Goal: Task Accomplishment & Management: Manage account settings

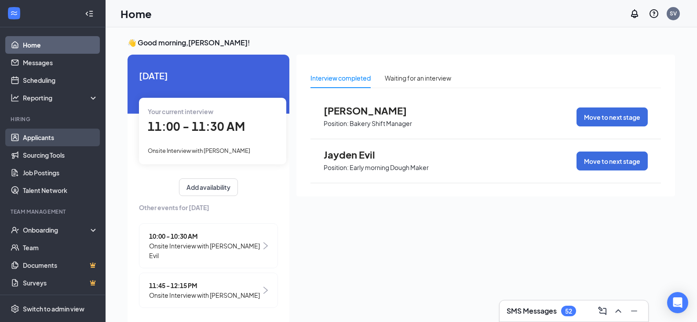
click at [48, 139] on link "Applicants" at bounding box center [60, 137] width 75 height 18
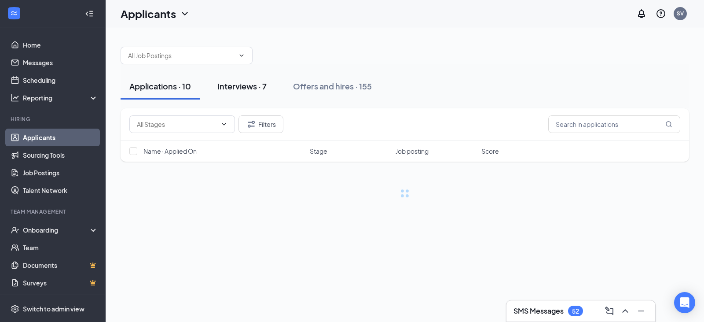
click at [228, 85] on div "Interviews · 7" at bounding box center [241, 86] width 49 height 11
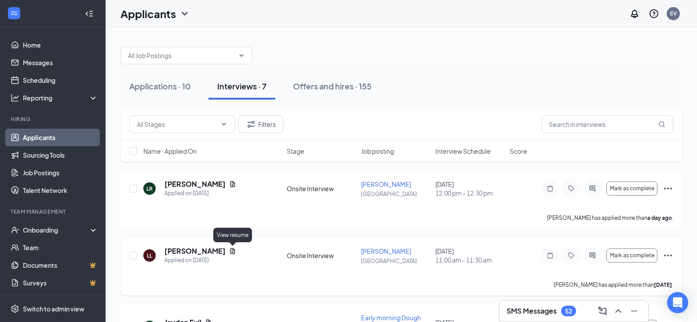
click at [229, 253] on icon "Document" at bounding box center [232, 250] width 7 height 7
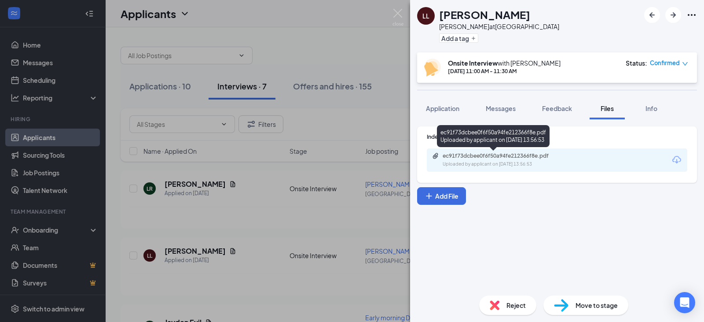
click at [461, 156] on div "ec91f73dcbee0f6f50a94fe212366f8e.pdf" at bounding box center [504, 155] width 123 height 7
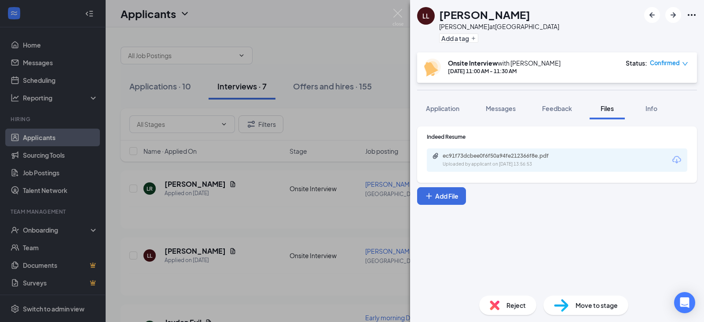
click at [214, 223] on div "LL [PERSON_NAME] at [GEOGRAPHIC_DATA] Add a tag Onsite Interview with [PERSON_N…" at bounding box center [352, 161] width 704 height 322
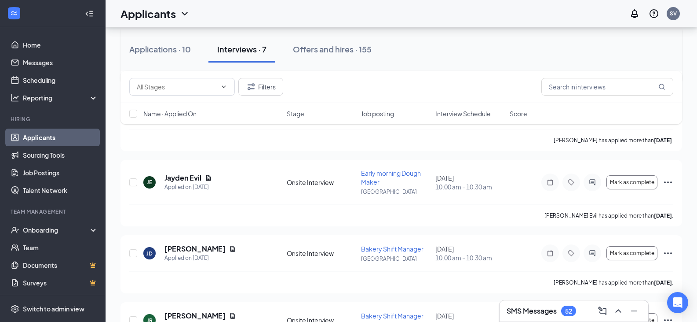
scroll to position [147, 0]
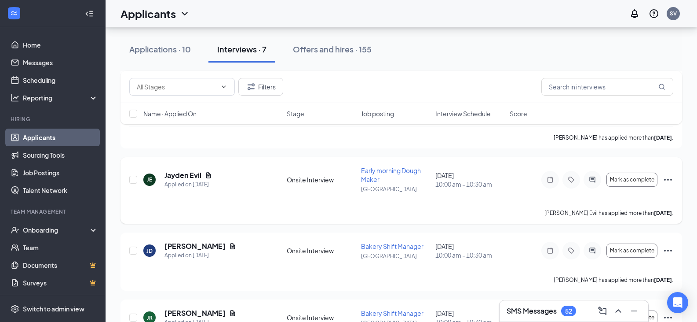
click at [668, 176] on icon "Ellipses" at bounding box center [668, 179] width 11 height 11
click at [671, 180] on icon "Ellipses" at bounding box center [668, 179] width 11 height 11
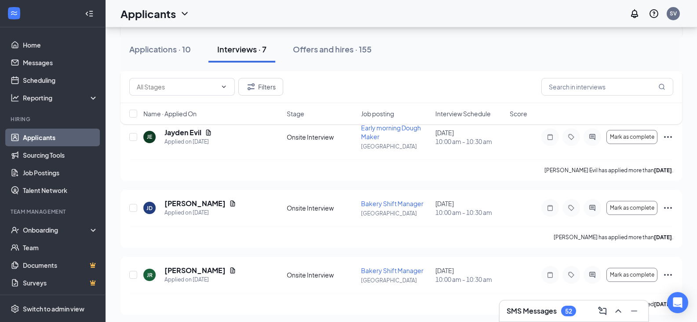
scroll to position [195, 0]
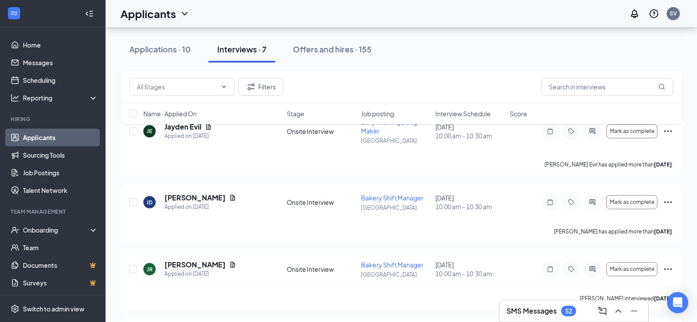
click at [667, 130] on div "Filters Name · Applied On Stage Job posting Interview Schedule Score" at bounding box center [402, 102] width 562 height 62
click at [661, 130] on div "Filters Name · Applied On Stage Job posting Interview Schedule Score" at bounding box center [402, 102] width 562 height 62
click at [670, 132] on div "Filters Name · Applied On Stage Job posting Interview Schedule Score" at bounding box center [402, 102] width 562 height 62
click at [595, 149] on div "JE [PERSON_NAME] Evil Applied on [DATE] Onsite Interview Early morning Dough Ma…" at bounding box center [401, 135] width 544 height 36
click at [671, 129] on div "Filters Name · Applied On Stage Job posting Interview Schedule Score" at bounding box center [402, 102] width 562 height 62
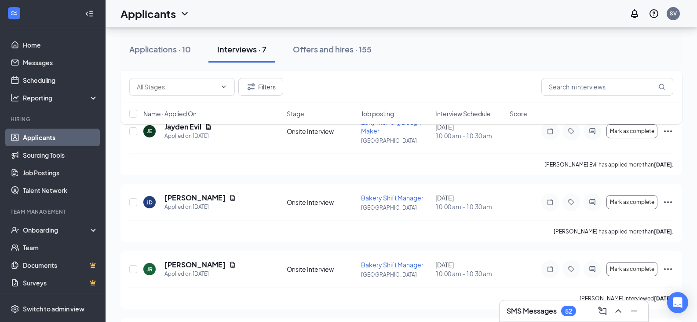
click at [669, 132] on div "Filters Name · Applied On Stage Job posting Interview Schedule Score" at bounding box center [402, 102] width 562 height 62
click at [236, 157] on div "[PERSON_NAME] Evil has applied more than [DATE] ." at bounding box center [401, 164] width 544 height 22
click at [626, 138] on button "Mark as complete" at bounding box center [632, 131] width 51 height 14
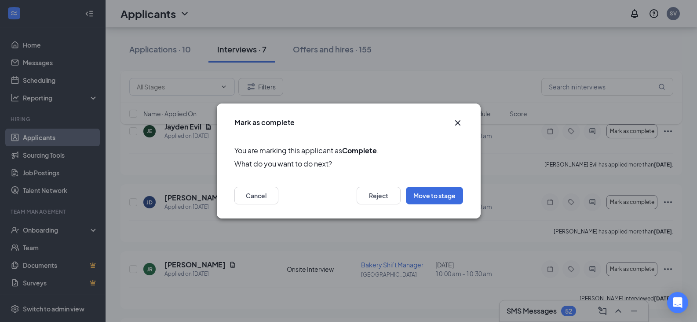
click at [514, 153] on div "Mark as complete You are marking this applicant as Complete . What do you want …" at bounding box center [348, 161] width 697 height 322
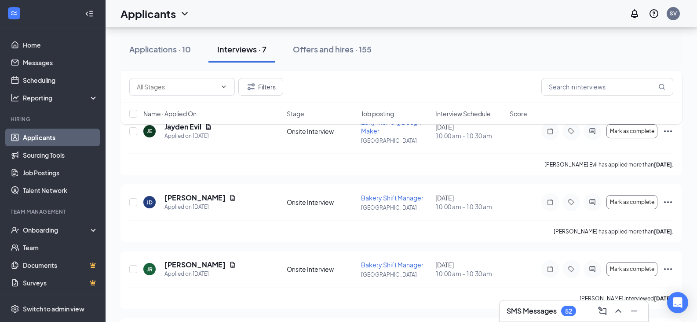
click at [671, 129] on div "Filters Name · Applied On Stage Job posting Interview Schedule Score" at bounding box center [402, 102] width 562 height 62
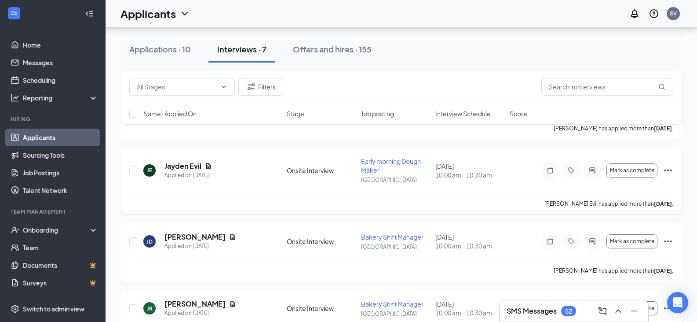
scroll to position [154, 0]
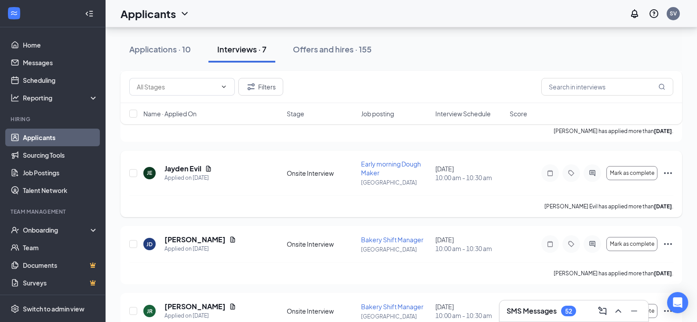
click at [666, 170] on icon "Ellipses" at bounding box center [668, 173] width 11 height 11
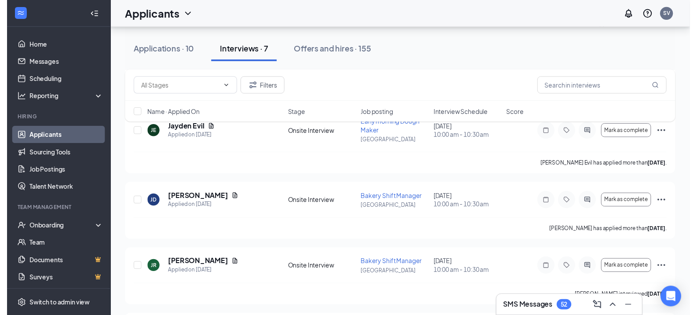
scroll to position [194, 0]
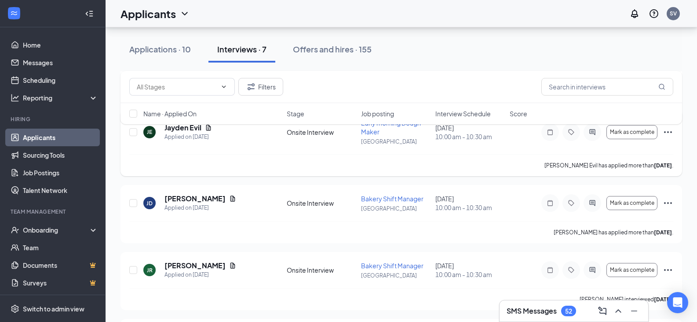
click at [668, 133] on icon "Ellipses" at bounding box center [668, 132] width 11 height 11
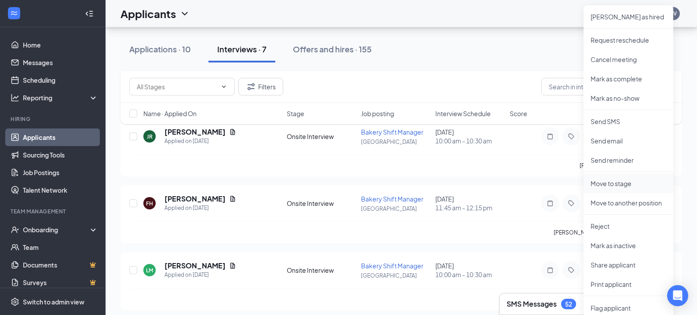
scroll to position [328, 0]
click at [607, 230] on li "Reject" at bounding box center [629, 225] width 90 height 19
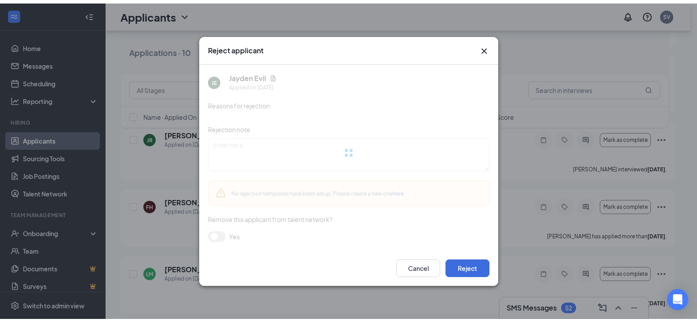
scroll to position [0, 0]
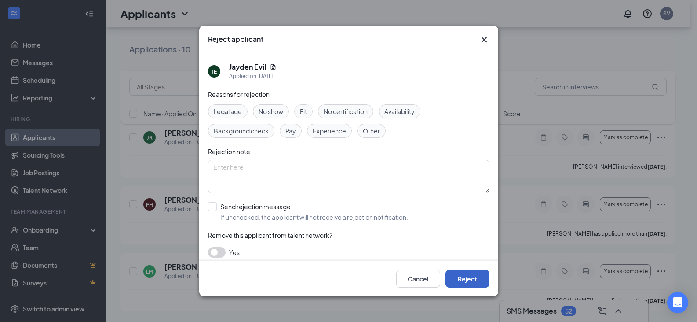
click at [476, 275] on button "Reject" at bounding box center [468, 279] width 44 height 18
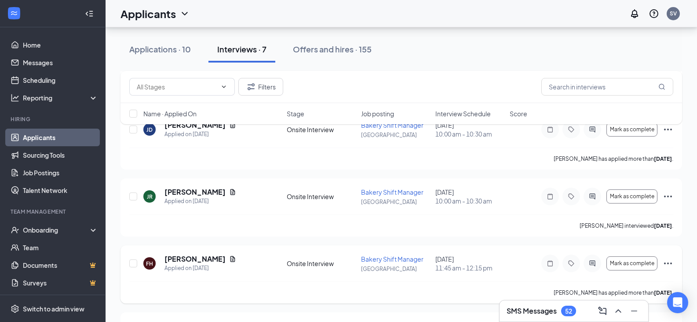
scroll to position [191, 0]
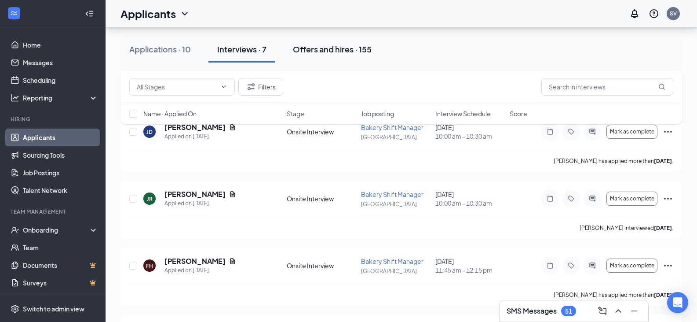
click at [340, 49] on div "Offers and hires · 155" at bounding box center [332, 49] width 79 height 11
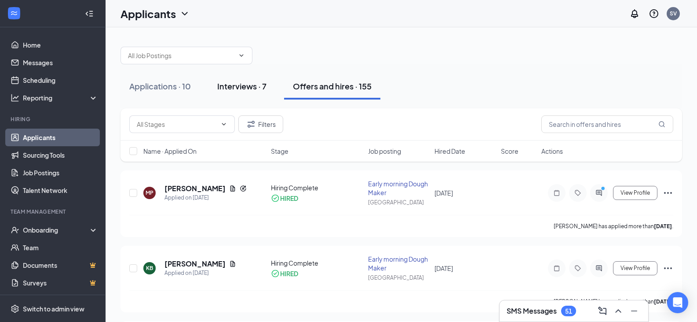
click at [237, 85] on div "Interviews · 7" at bounding box center [241, 86] width 49 height 11
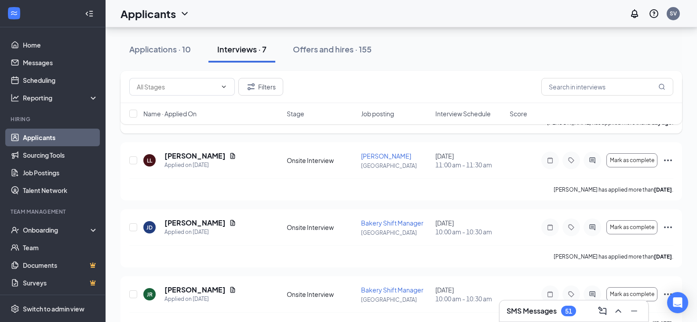
scroll to position [109, 0]
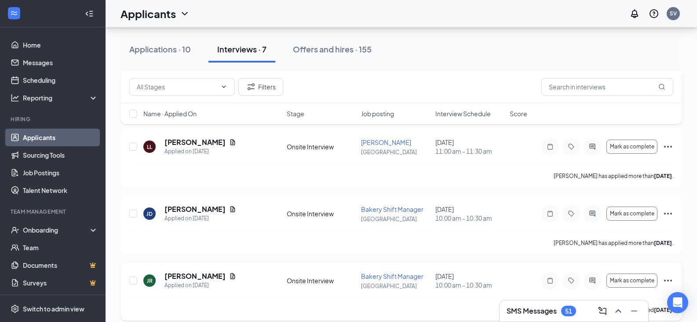
click at [670, 283] on icon "Ellipses" at bounding box center [668, 280] width 11 height 11
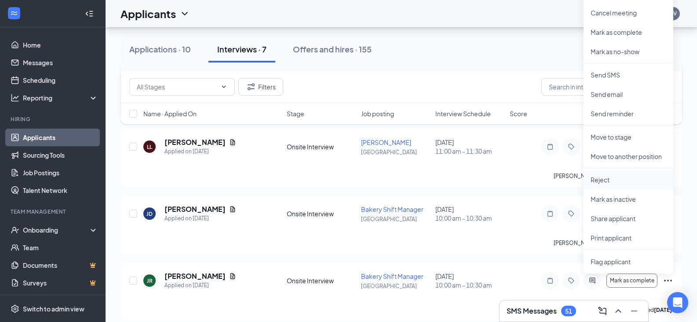
click at [599, 177] on p "Reject" at bounding box center [629, 179] width 76 height 9
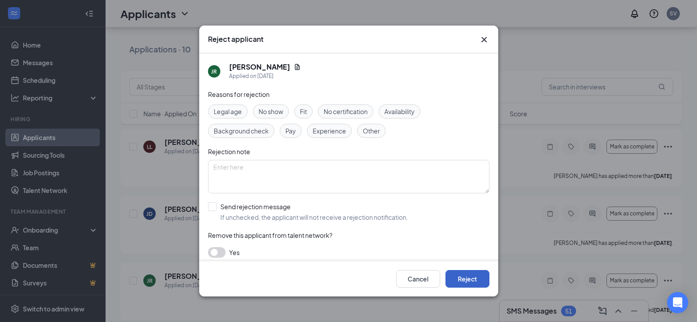
click at [467, 277] on button "Reject" at bounding box center [468, 279] width 44 height 18
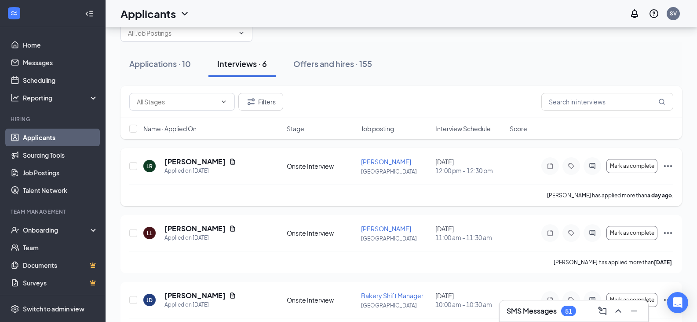
click at [394, 202] on div "[PERSON_NAME] has applied more than a day ago ." at bounding box center [401, 195] width 544 height 22
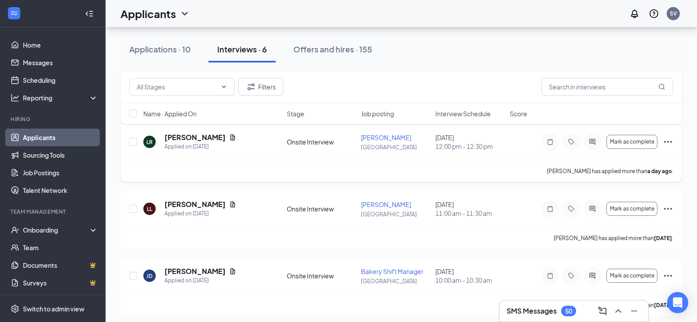
scroll to position [0, 0]
